Goal: Entertainment & Leisure: Consume media (video, audio)

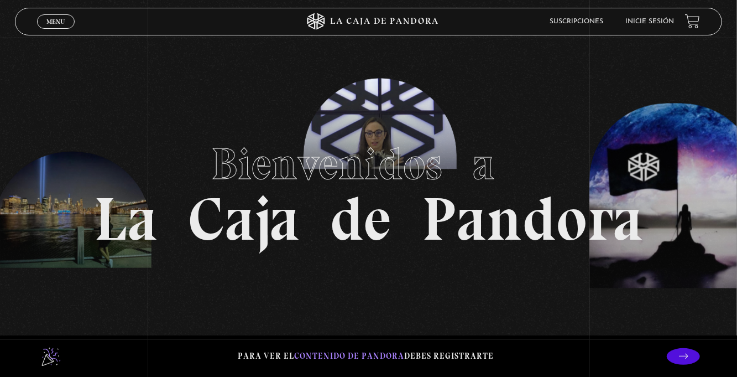
click at [60, 24] on span "Menu" at bounding box center [55, 21] width 18 height 7
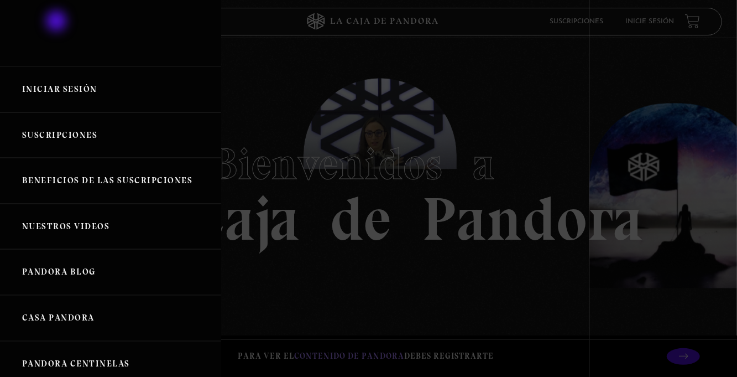
click at [60, 24] on div at bounding box center [368, 188] width 737 height 377
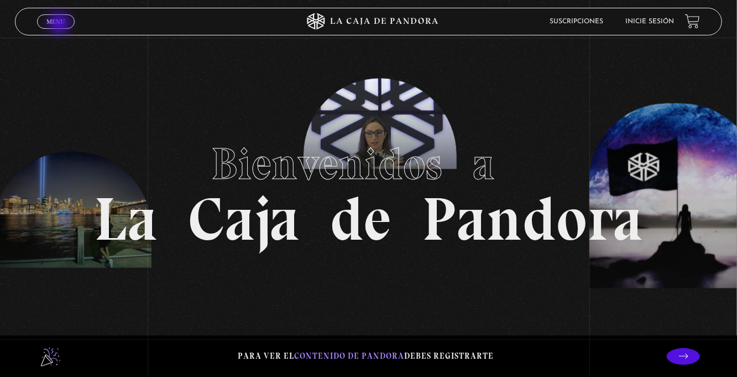
click at [60, 24] on span "Menu" at bounding box center [55, 21] width 18 height 7
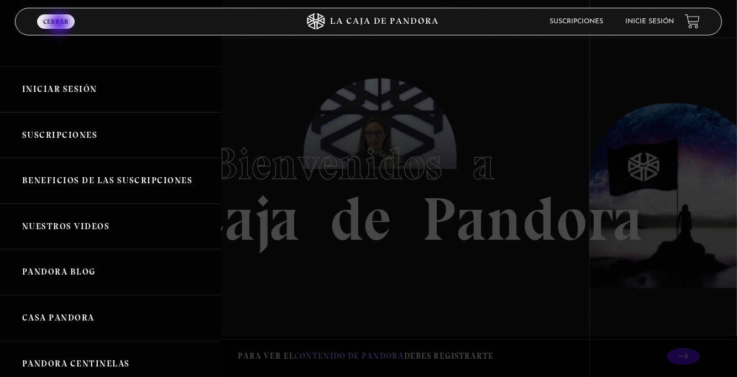
click at [123, 101] on link "Iniciar Sesión" at bounding box center [110, 89] width 221 height 46
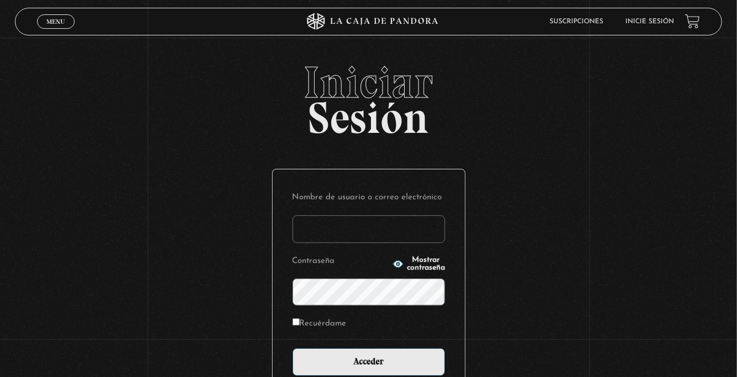
click at [336, 236] on input "Nombre de usuario o correo electrónico" at bounding box center [369, 229] width 153 height 28
type input "euherra@gmail.com"
click at [293, 348] on input "Acceder" at bounding box center [369, 362] width 153 height 28
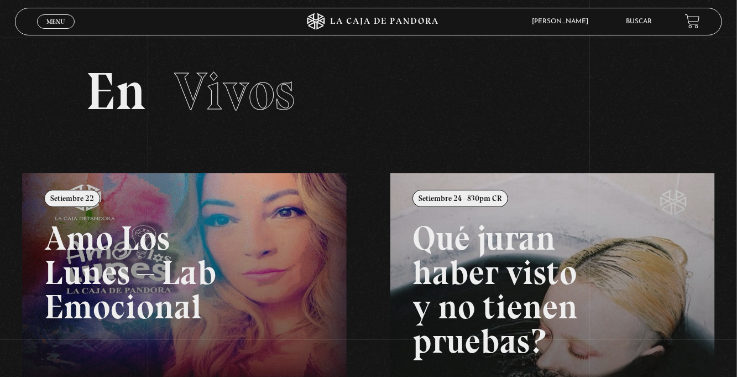
click at [58, 25] on span "Menu" at bounding box center [55, 21] width 18 height 7
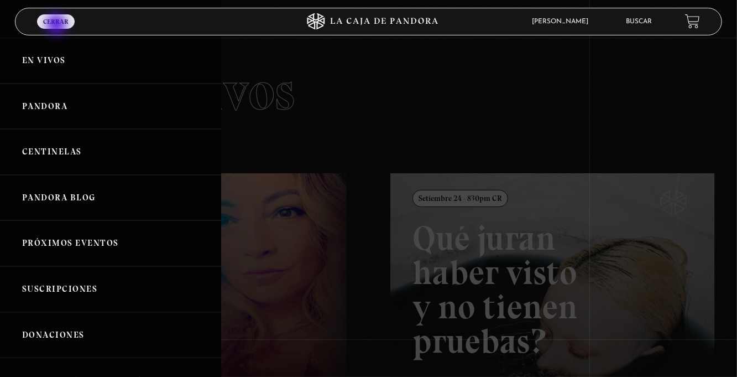
click at [71, 156] on link "Centinelas" at bounding box center [110, 152] width 221 height 46
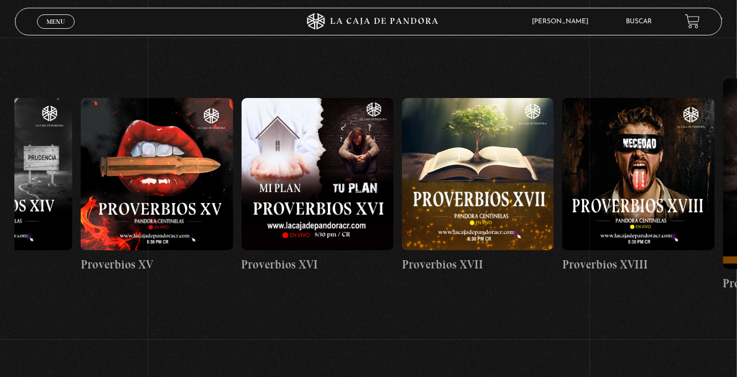
scroll to position [0, 2677]
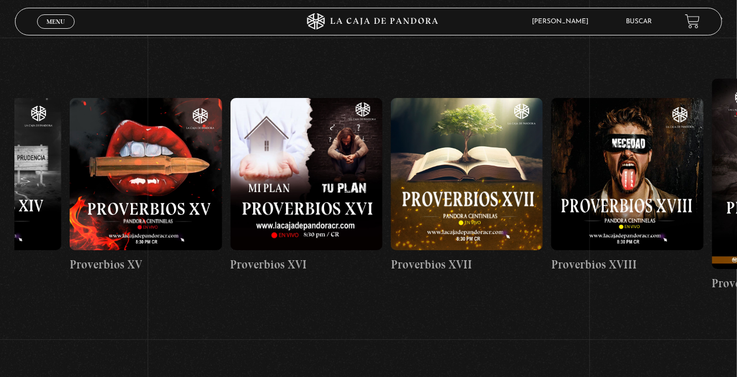
click at [475, 224] on figure at bounding box center [467, 174] width 152 height 152
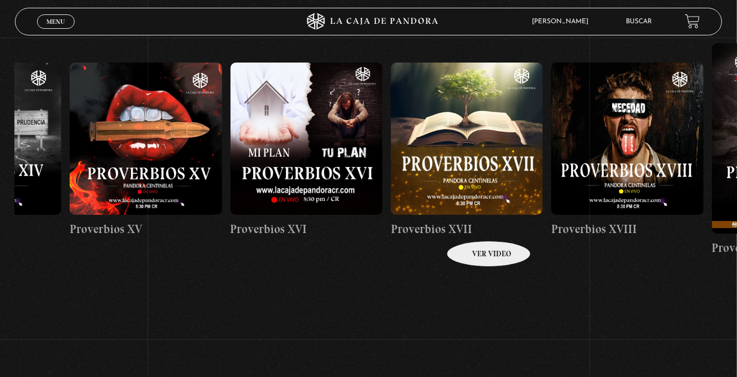
scroll to position [0, 2731]
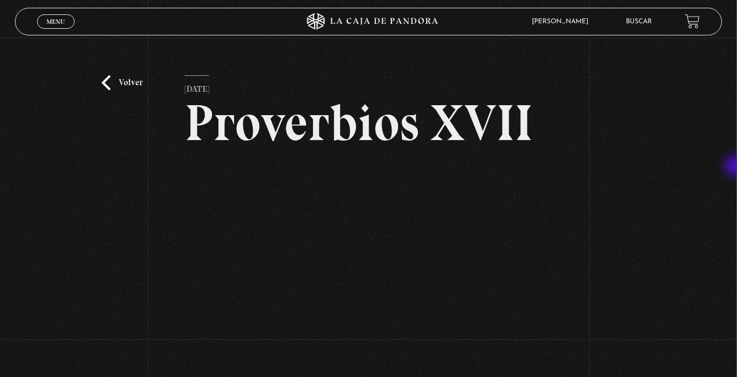
click at [0, 376] on div "Volver [DATE] Proverbios XVII WhatsApp Twitter Messenger Email" at bounding box center [368, 230] width 737 height 385
